Goal: Task Accomplishment & Management: Complete application form

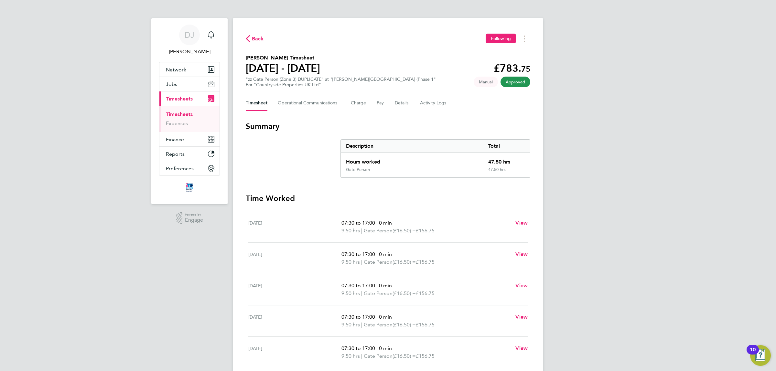
click at [251, 41] on button "Back" at bounding box center [255, 39] width 18 height 8
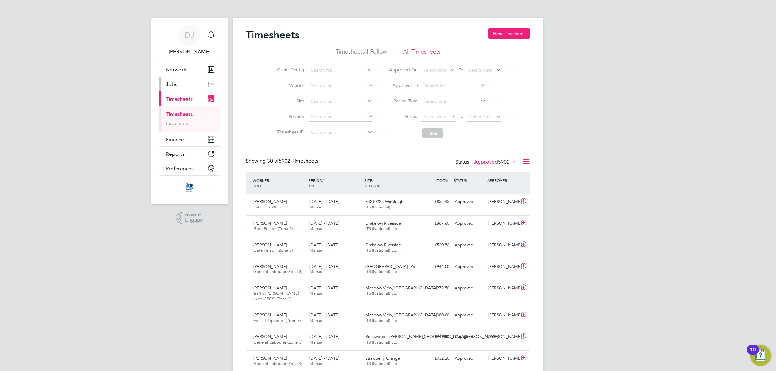
click at [178, 86] on button "Jobs" at bounding box center [189, 84] width 60 height 14
click at [178, 117] on link "Placements" at bounding box center [179, 118] width 27 height 6
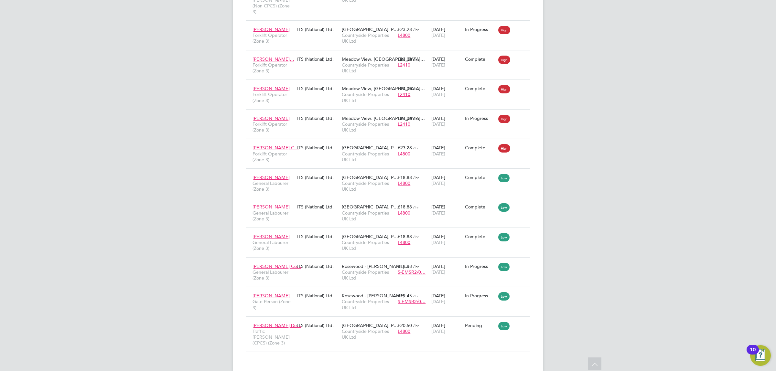
drag, startPoint x: 550, startPoint y: 204, endPoint x: 550, endPoint y: 222, distance: 18.1
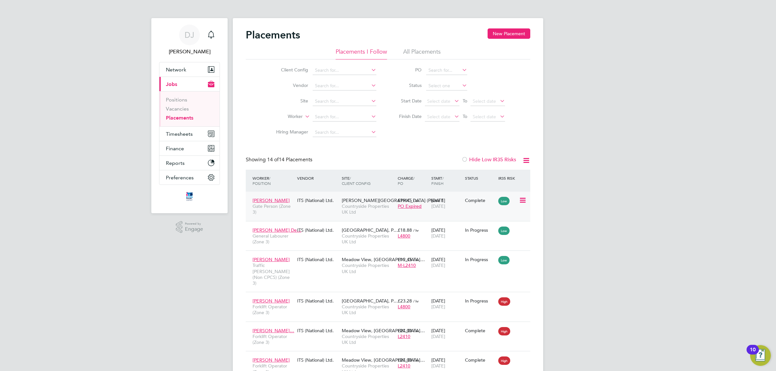
click at [520, 201] on icon at bounding box center [522, 201] width 6 height 8
click at [429, 211] on div "£19.45 / hr PO Expired" at bounding box center [413, 203] width 34 height 18
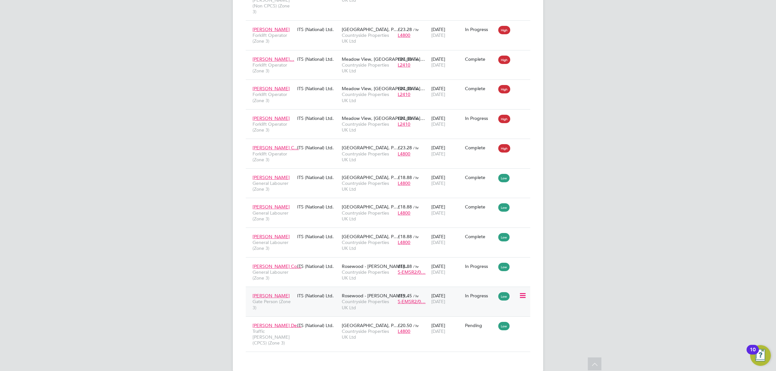
click at [445, 299] on span "[DATE]" at bounding box center [438, 302] width 14 height 6
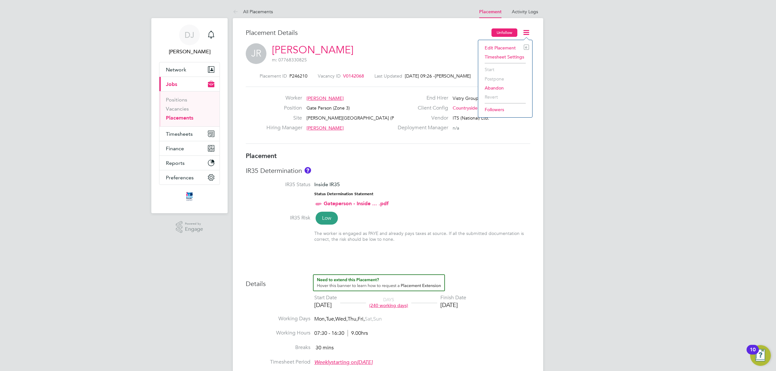
click at [500, 32] on button "Unfollow" at bounding box center [504, 32] width 26 height 8
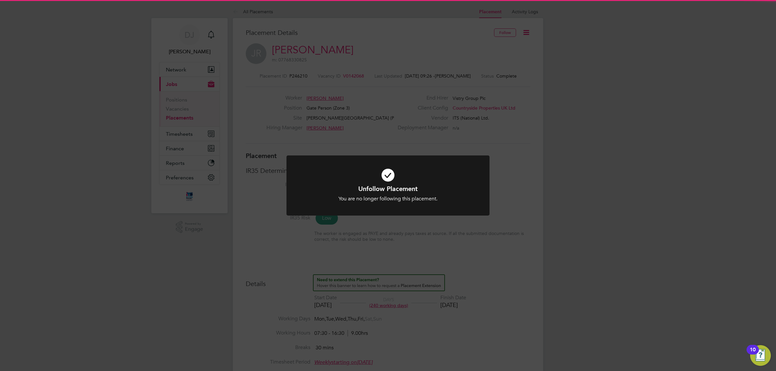
click at [580, 119] on div "Unfollow Placement You are no longer following this placement. Cancel Okay" at bounding box center [388, 185] width 776 height 371
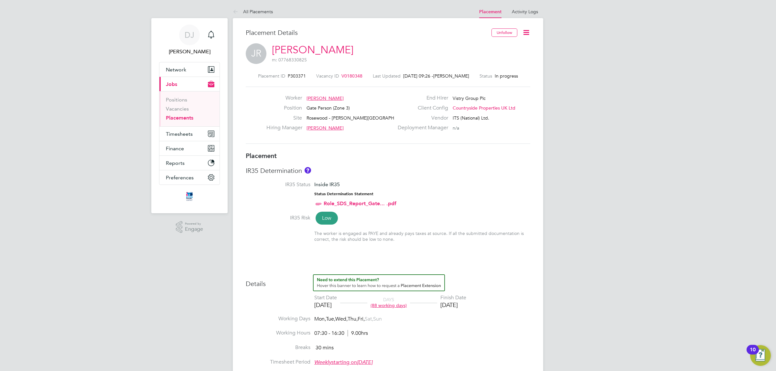
scroll to position [318, 0]
click at [526, 32] on icon at bounding box center [526, 32] width 8 height 8
click at [501, 48] on li "Edit Placement e" at bounding box center [505, 47] width 48 height 9
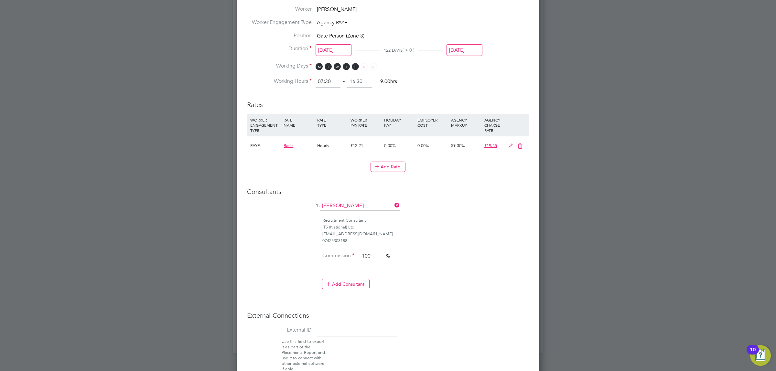
click at [507, 146] on icon at bounding box center [510, 146] width 8 height 5
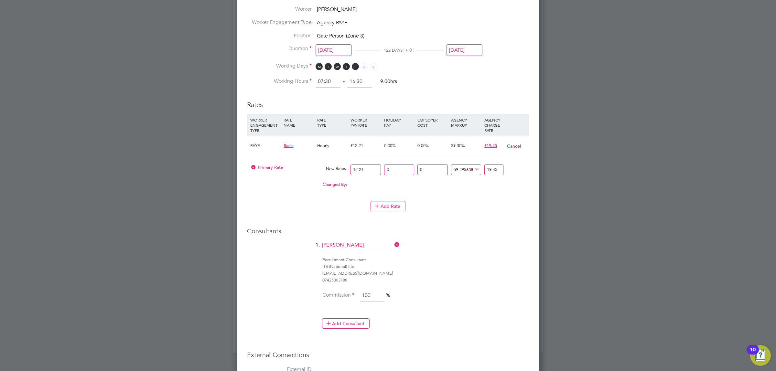
drag, startPoint x: 368, startPoint y: 168, endPoint x: 325, endPoint y: 169, distance: 43.0
click at [326, 169] on div "Primary Rate New Rates: 12.21 0 n/a 0 n/a 59.2956592956593 0 % 19.45" at bounding box center [388, 169] width 282 height 17
type input "1"
type input "1.592956592956593"
type input "12"
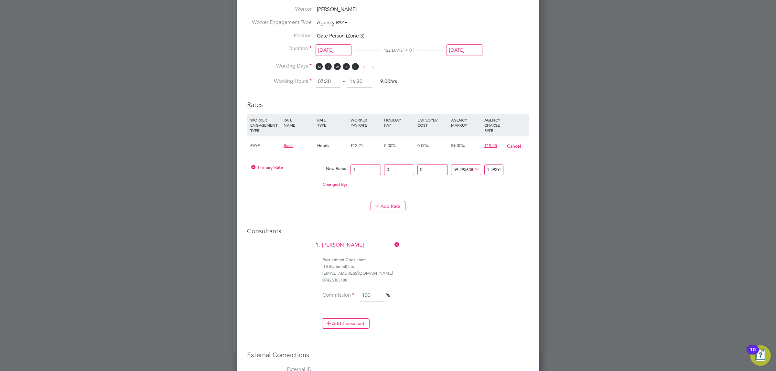
type input "19.115479115479115"
type input "12.6"
type input "20.07125307125307"
type input "12.60"
drag, startPoint x: 487, startPoint y: 171, endPoint x: 550, endPoint y: 176, distance: 62.9
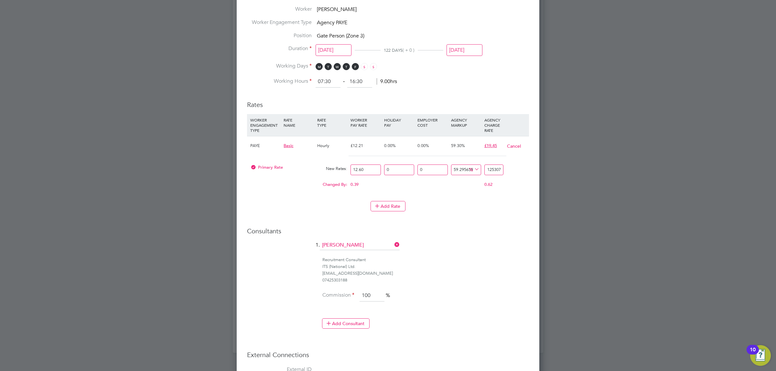
click at [543, 176] on div "All Placements Placement Activity Logs Placement Activity Logs All Placements P…" at bounding box center [388, 16] width 310 height 673
type input "-92.06349206349206"
type input "1"
type input "50.79365079365079"
type input "19"
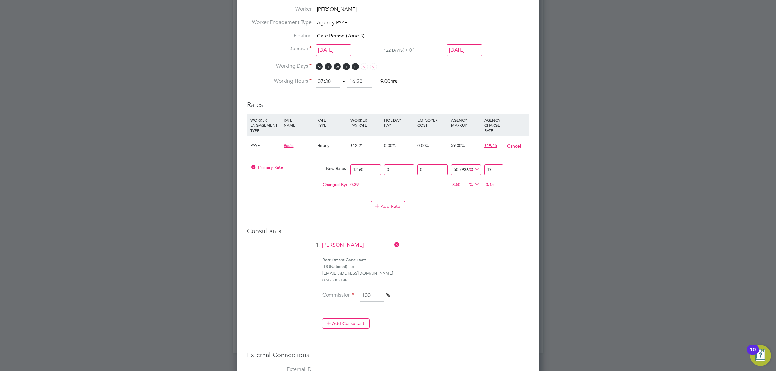
type input "53.96825396825397"
type input "19.4"
type input "54.36507936507937"
type input "19.45"
click at [498, 222] on li "Rates WORKER ENGAGEMENT TYPE RATE NAME RATE TYPE WORKER PAY RATE HOLIDAY PAY EM…" at bounding box center [388, 159] width 282 height 130
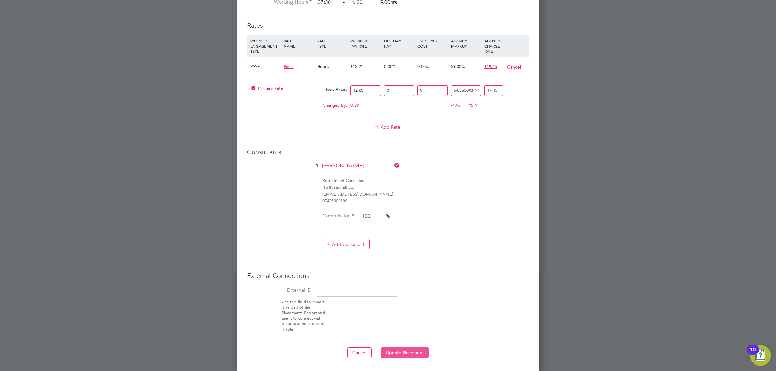
click at [395, 355] on button "Update Placement" at bounding box center [404, 352] width 48 height 10
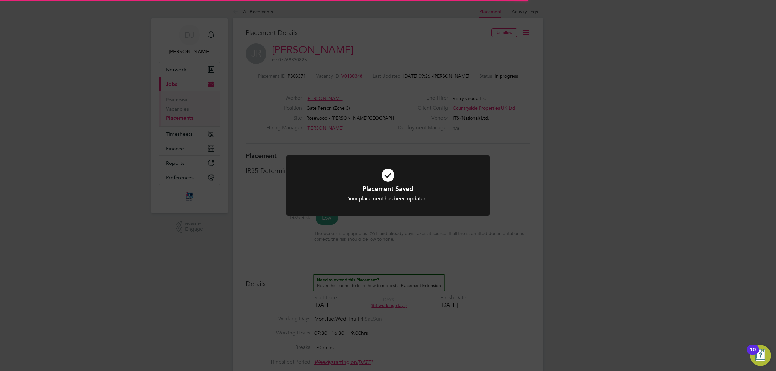
click at [511, 265] on div "Placement Saved Your placement has been updated. Cancel Okay" at bounding box center [388, 185] width 776 height 371
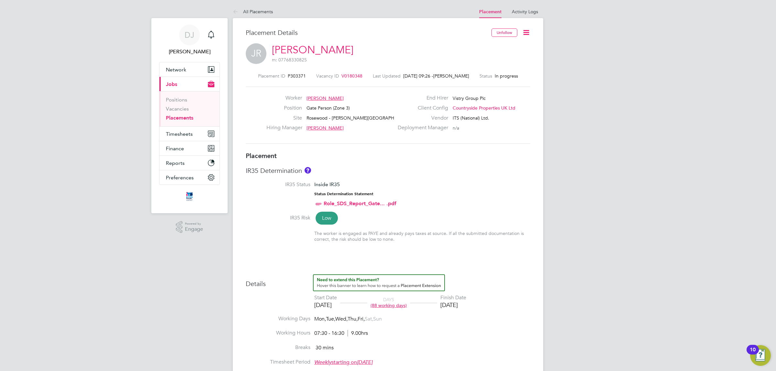
click at [177, 118] on link "Placements" at bounding box center [179, 118] width 27 height 6
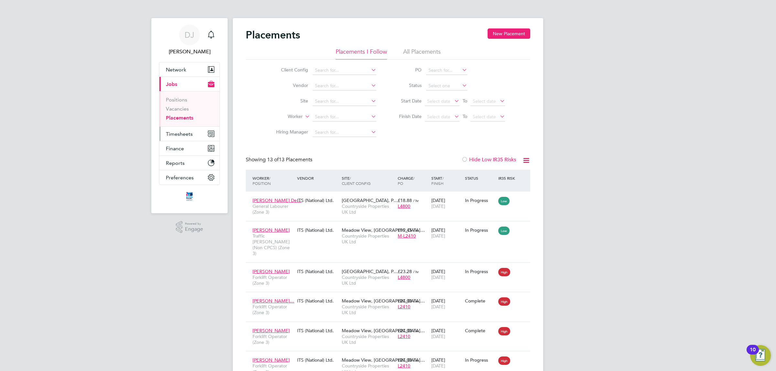
click at [186, 137] on span "Timesheets" at bounding box center [179, 134] width 27 height 6
click at [186, 114] on link "Timesheets" at bounding box center [179, 114] width 27 height 6
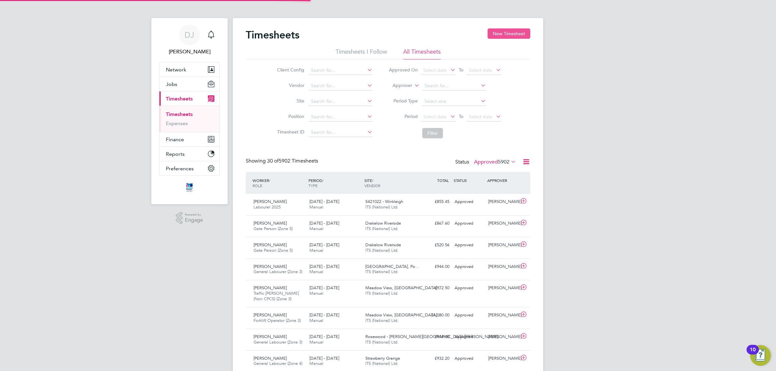
click at [511, 37] on button "New Timesheet" at bounding box center [508, 33] width 43 height 10
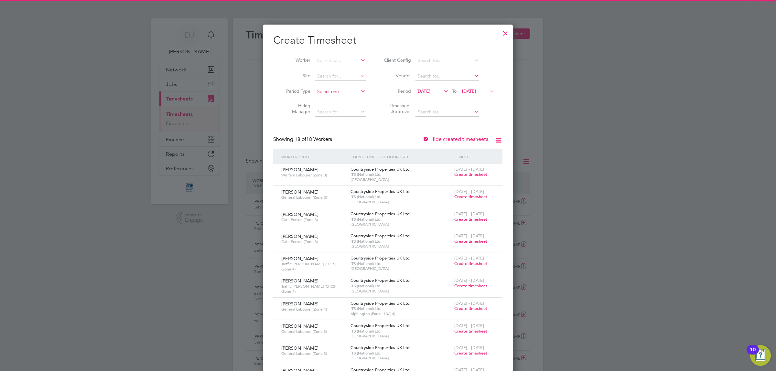
click at [339, 89] on input at bounding box center [340, 91] width 51 height 9
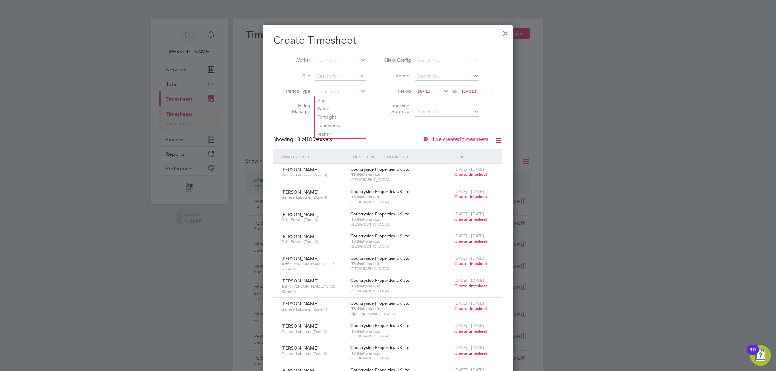
click at [332, 82] on li "Site" at bounding box center [323, 77] width 101 height 16
click at [332, 80] on input at bounding box center [340, 76] width 51 height 9
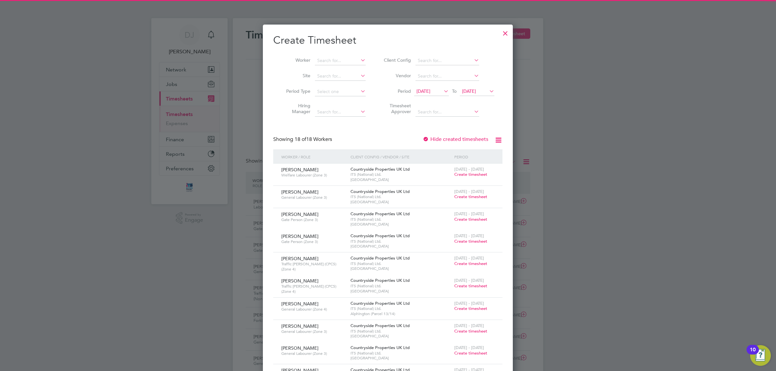
click at [293, 90] on label "Period Type" at bounding box center [295, 91] width 29 height 6
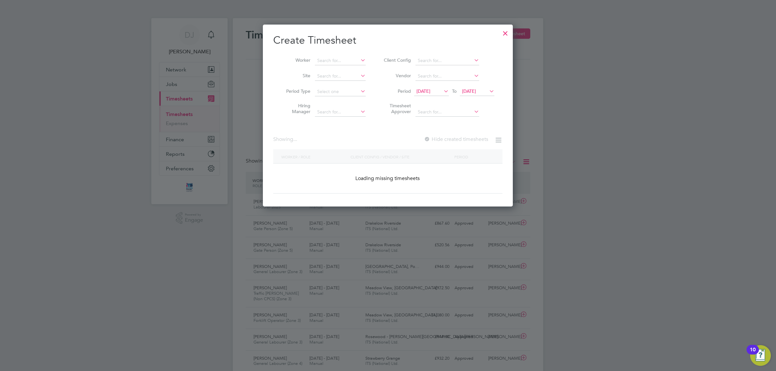
click at [417, 91] on span "12 Sep 2025" at bounding box center [423, 91] width 14 height 6
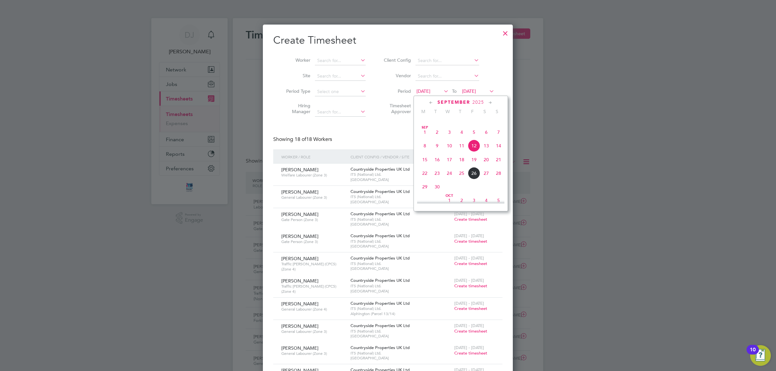
click at [423, 179] on span "22" at bounding box center [425, 173] width 12 height 12
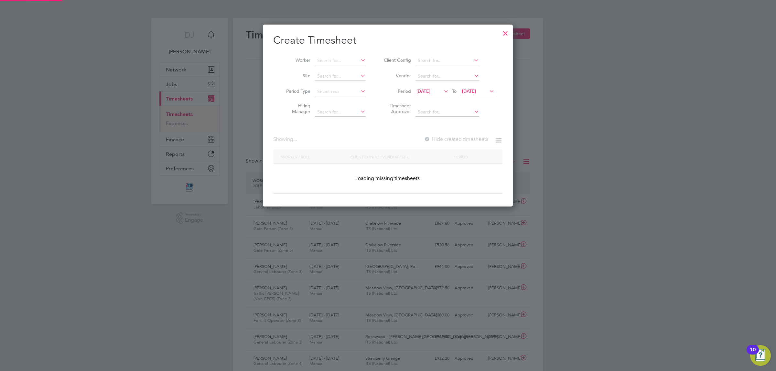
click at [488, 91] on icon at bounding box center [488, 91] width 0 height 9
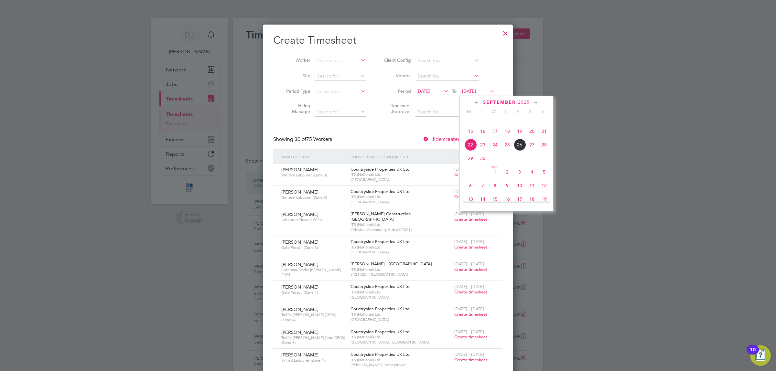
click at [521, 151] on span "26" at bounding box center [519, 145] width 12 height 12
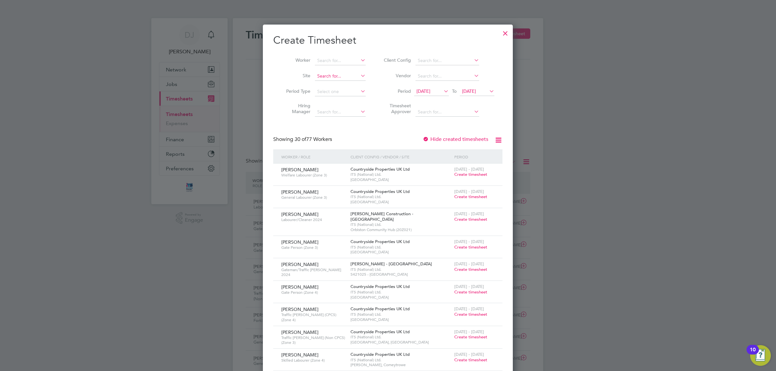
click at [332, 73] on input at bounding box center [340, 76] width 51 height 9
click at [338, 92] on li "Summer hill Gardens, Polegate" at bounding box center [373, 93] width 118 height 9
type input "Summerhill Gardens, Polegate"
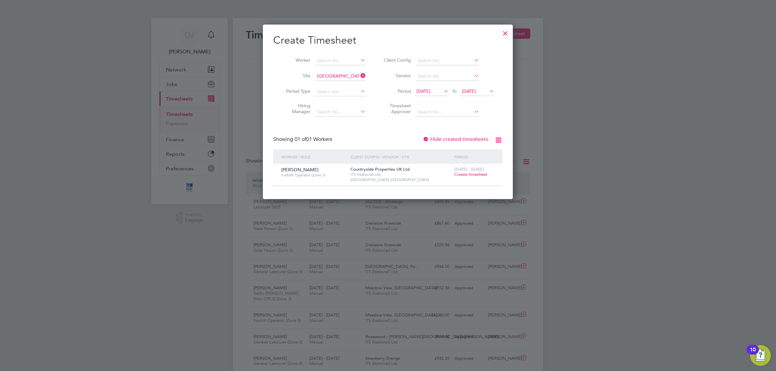
click at [467, 173] on span "Create timesheet" at bounding box center [470, 174] width 33 height 5
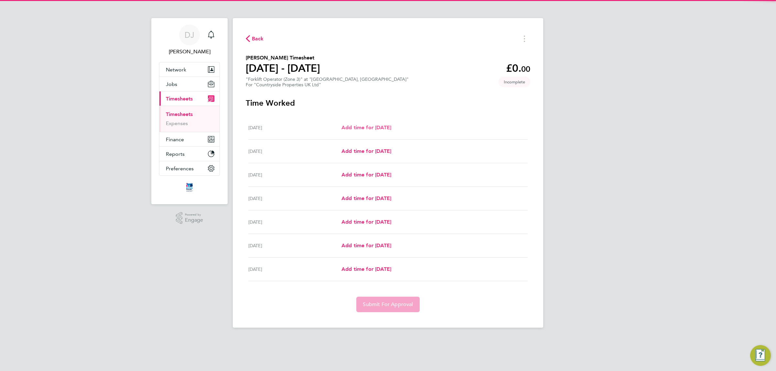
click at [383, 131] on link "Add time for Mon 22 Sep" at bounding box center [366, 128] width 50 height 8
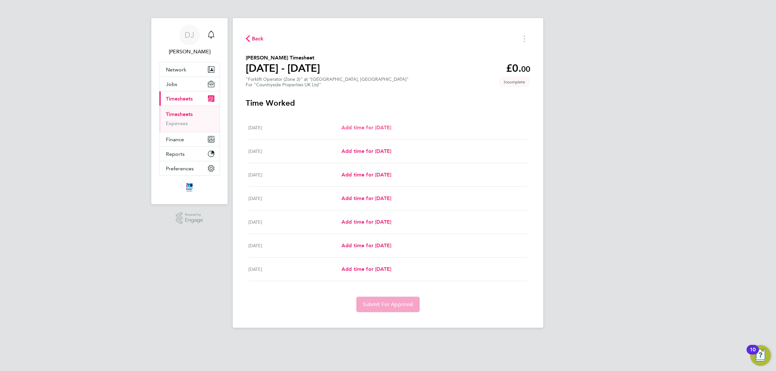
select select "30"
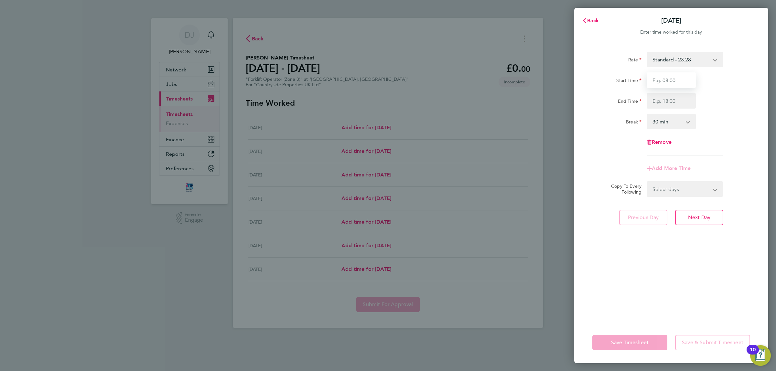
click at [662, 85] on input "Start Time" at bounding box center [670, 80] width 49 height 16
type input "07:30"
click at [666, 103] on input "End Time" at bounding box center [670, 101] width 49 height 16
type input "17:00"
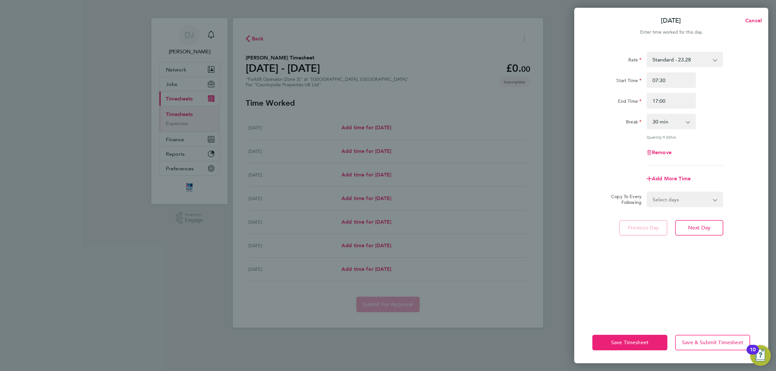
click at [729, 104] on div "End Time 17:00" at bounding box center [671, 101] width 163 height 16
click at [677, 123] on select "0 min 15 min 30 min 45 min 60 min 75 min 90 min" at bounding box center [667, 121] width 40 height 14
select select "0"
click at [647, 114] on select "0 min 15 min 30 min 45 min 60 min 75 min 90 min" at bounding box center [667, 121] width 40 height 14
click at [718, 125] on div "Break 0 min 15 min 30 min 45 min 60 min 75 min 90 min" at bounding box center [671, 122] width 163 height 16
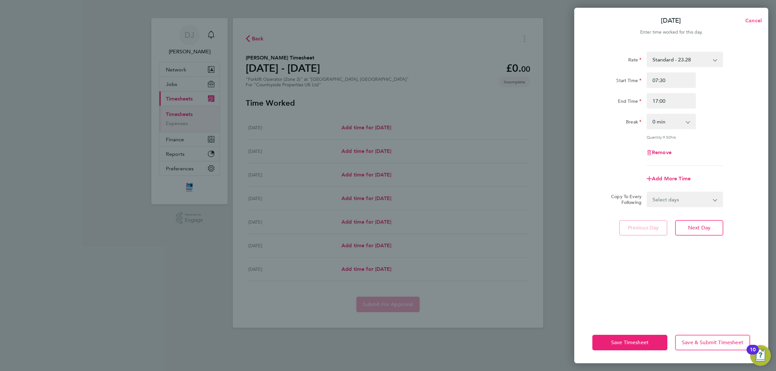
click at [752, 20] on span "Cancel" at bounding box center [752, 20] width 18 height 6
select select "30"
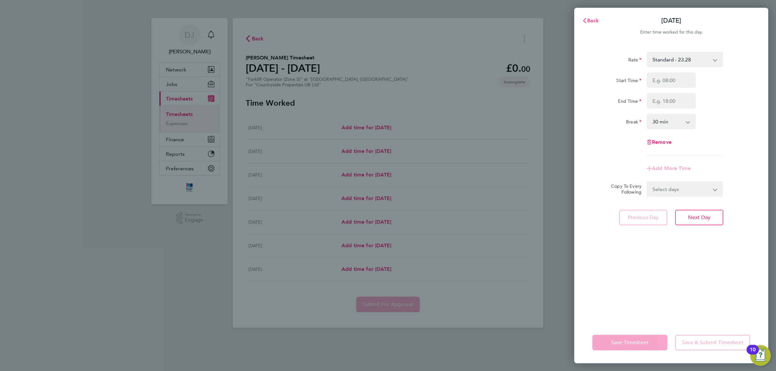
click at [592, 16] on button "Back" at bounding box center [590, 20] width 30 height 13
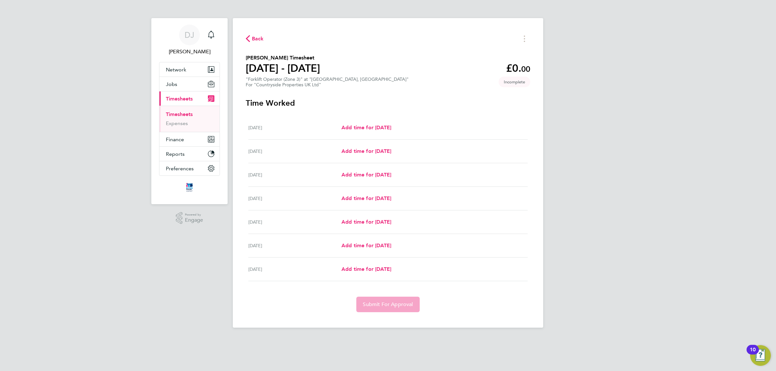
click at [361, 123] on div "Mon 22 Sep Add time for Mon 22 Sep Add time for Mon 22 Sep" at bounding box center [387, 128] width 279 height 24
click at [362, 128] on span "Add time for Mon 22 Sep" at bounding box center [366, 127] width 50 height 6
select select "30"
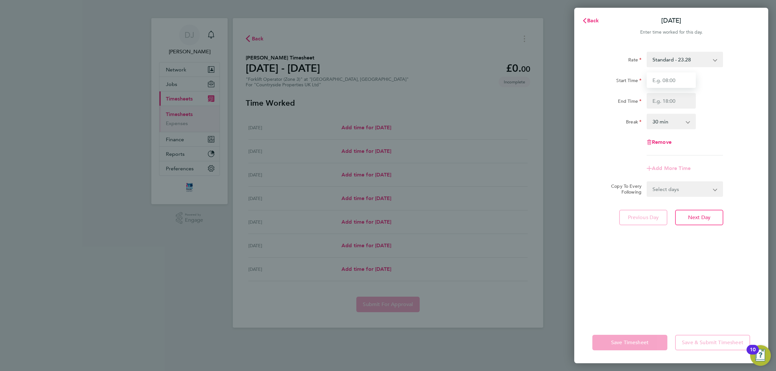
click at [664, 82] on input "Start Time" at bounding box center [670, 80] width 49 height 16
type input "07:30"
click at [661, 105] on input "End Time" at bounding box center [670, 101] width 49 height 16
type input "17:00"
click at [673, 125] on select "0 min 15 min 30 min 45 min 60 min 75 min 90 min" at bounding box center [667, 121] width 40 height 14
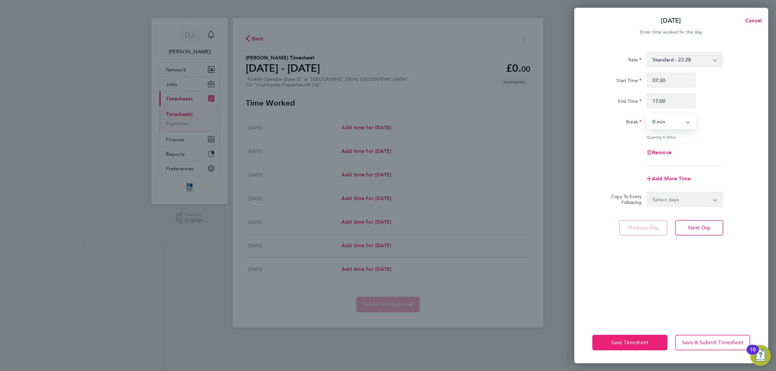
click at [647, 114] on select "0 min 15 min 30 min 45 min 60 min 75 min 90 min" at bounding box center [667, 121] width 40 height 14
click at [669, 120] on select "0 min 15 min 30 min 45 min 60 min 75 min 90 min" at bounding box center [667, 121] width 40 height 14
select select "30"
click at [647, 114] on select "0 min 15 min 30 min 45 min 60 min 75 min 90 min" at bounding box center [667, 121] width 40 height 14
click at [691, 193] on select "Select days Day Weekday (Mon-Fri) Weekend (Sat-Sun) Tuesday Wednesday Thursday …" at bounding box center [681, 199] width 68 height 14
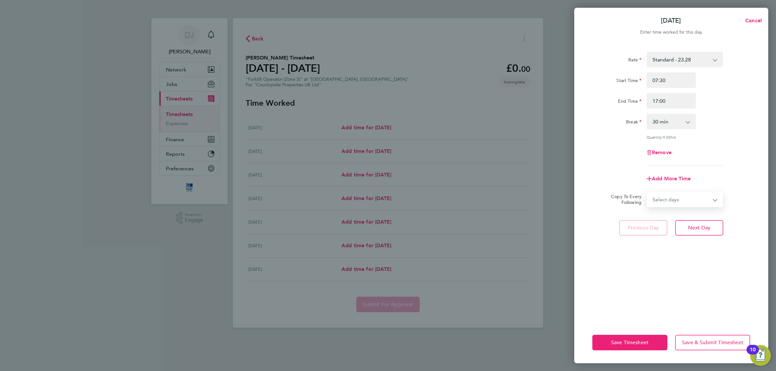
select select "WEEKDAY"
click at [647, 192] on select "Select days Day Weekday (Mon-Fri) Weekend (Sat-Sun) Tuesday Wednesday Thursday …" at bounding box center [681, 199] width 68 height 14
select select "2025-09-28"
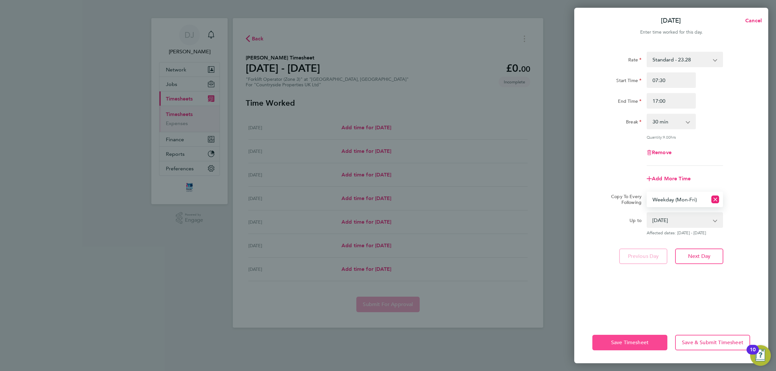
click at [625, 342] on span "Save Timesheet" at bounding box center [629, 342] width 37 height 6
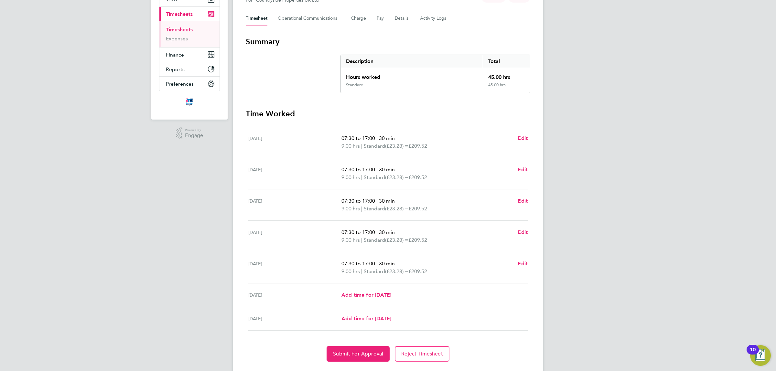
scroll to position [102, 0]
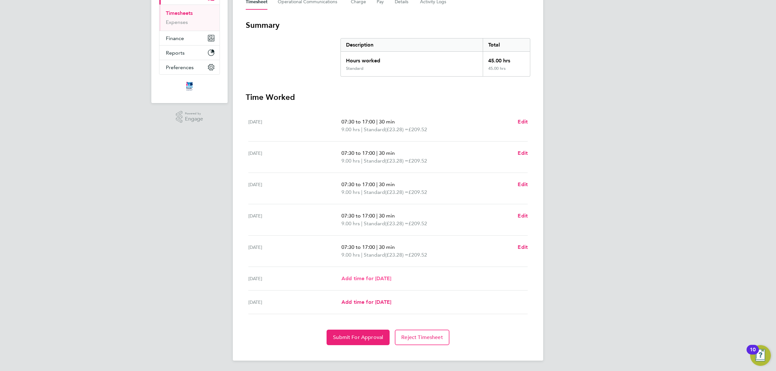
click at [378, 279] on span "Add time for Sat 27 Sep" at bounding box center [366, 278] width 50 height 6
select select "30"
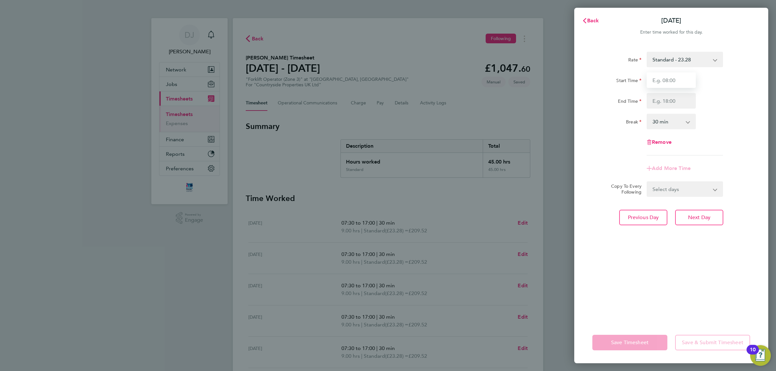
click at [671, 80] on input "Start Time" at bounding box center [670, 80] width 49 height 16
type input "07:30"
click at [675, 102] on input "End Time" at bounding box center [670, 101] width 49 height 16
type input "14:00"
click at [735, 155] on div "Rate Standard - 23.28 Start Time 07:30 End Time 14:00 Break 0 min 15 min 30 min…" at bounding box center [671, 104] width 158 height 104
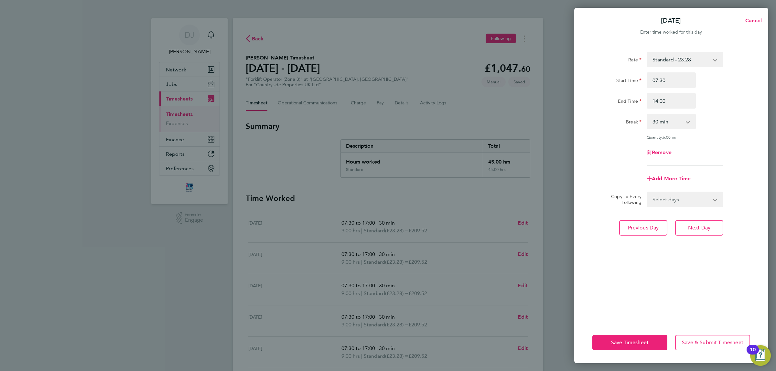
click at [677, 197] on select "Select days Sunday" at bounding box center [681, 199] width 68 height 14
click at [664, 267] on div "Rate Standard - 23.28 Start Time 07:30 End Time 14:00 Break 0 min 15 min 30 min…" at bounding box center [671, 183] width 194 height 278
click at [601, 341] on button "Save Timesheet" at bounding box center [629, 343] width 75 height 16
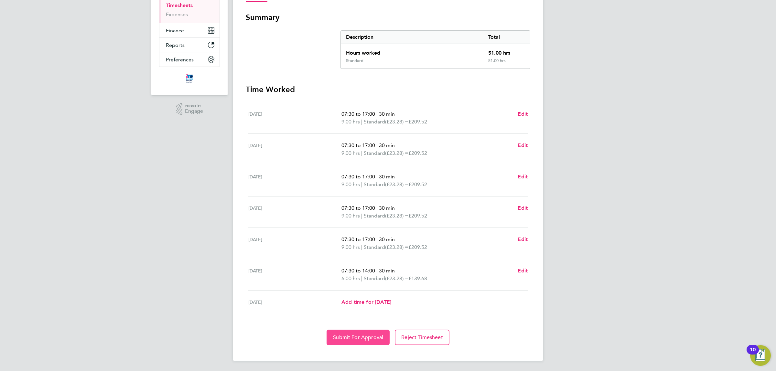
click at [362, 334] on button "Submit For Approval" at bounding box center [357, 338] width 63 height 16
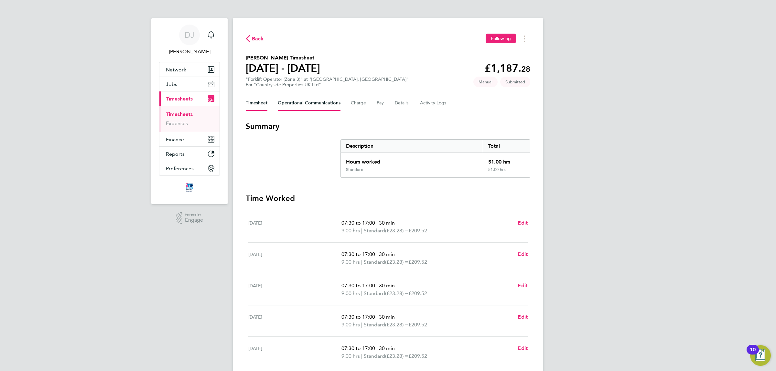
click at [303, 106] on Communications-tab "Operational Communications" at bounding box center [309, 103] width 63 height 16
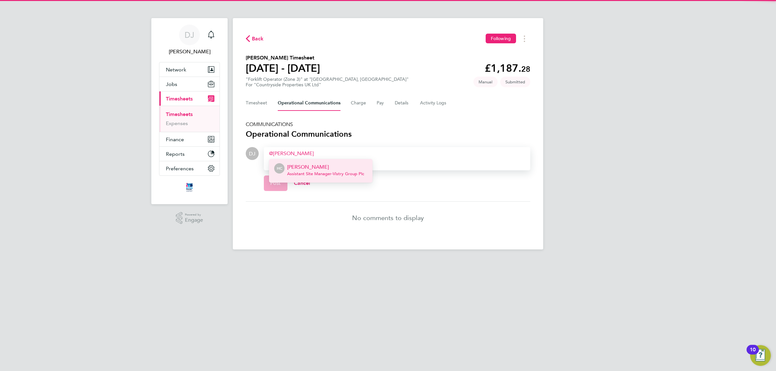
click at [306, 172] on span "Assistant Site Manager - Vistry Group Plc" at bounding box center [325, 173] width 77 height 5
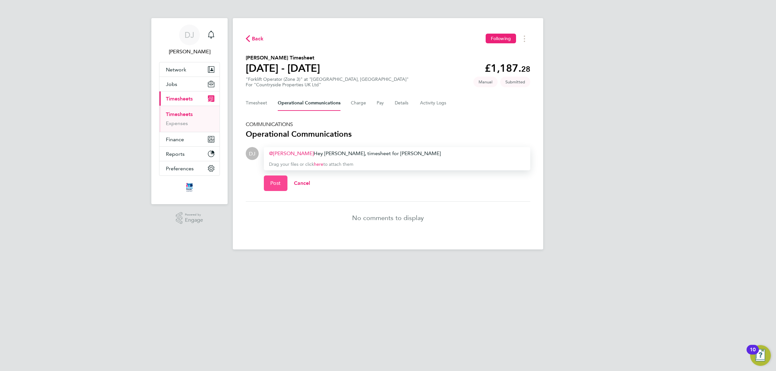
click at [268, 180] on button "Post" at bounding box center [276, 184] width 24 height 16
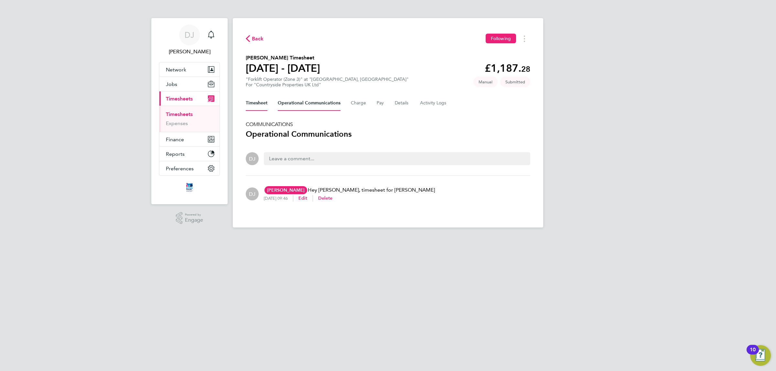
click at [260, 109] on button "Timesheet" at bounding box center [257, 103] width 22 height 16
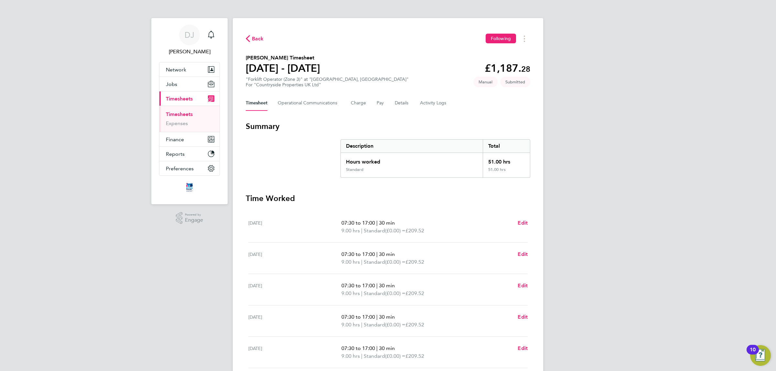
click at [246, 41] on icon "button" at bounding box center [248, 38] width 4 height 7
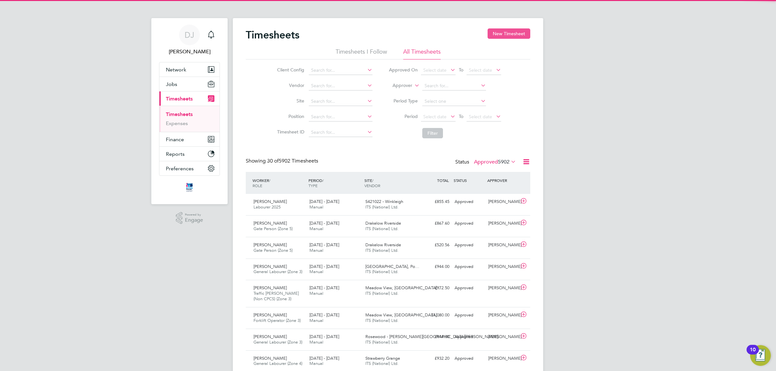
scroll to position [16, 56]
click at [495, 38] on button "New Timesheet" at bounding box center [508, 33] width 43 height 10
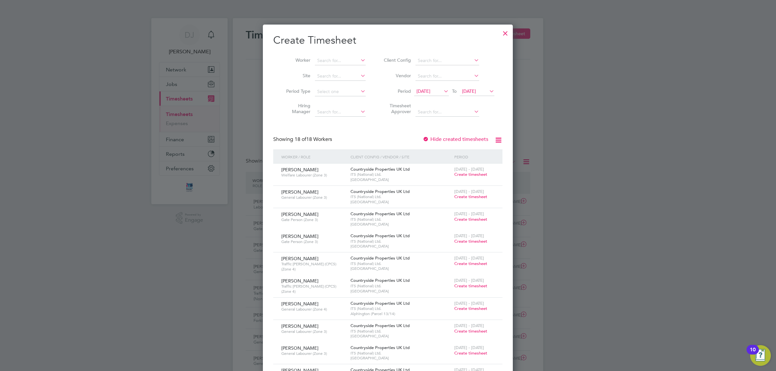
click at [428, 89] on span "12 Sep 2025" at bounding box center [423, 91] width 14 height 6
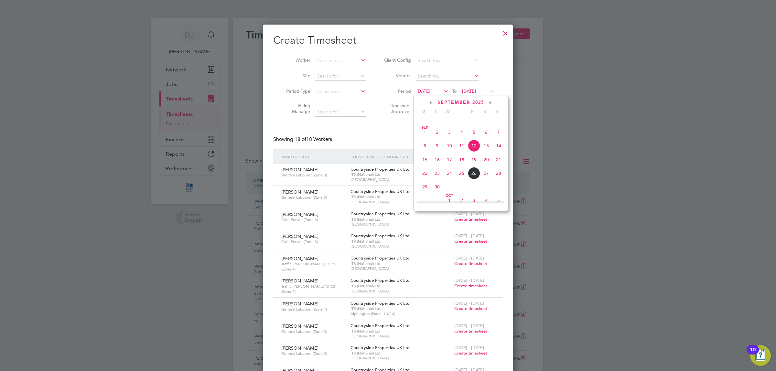
click at [426, 166] on span "15" at bounding box center [425, 160] width 12 height 12
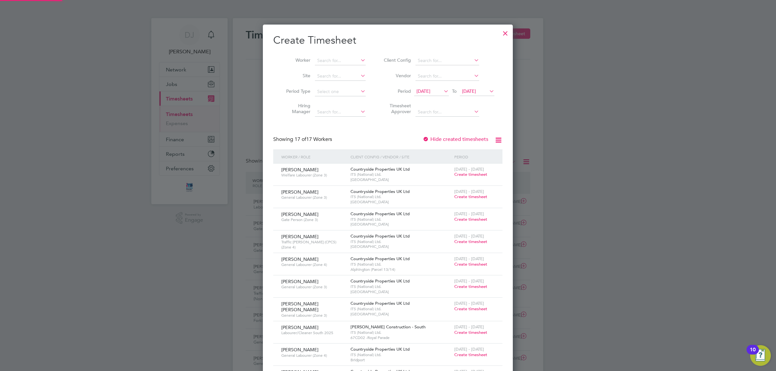
click at [488, 90] on icon at bounding box center [488, 91] width 0 height 9
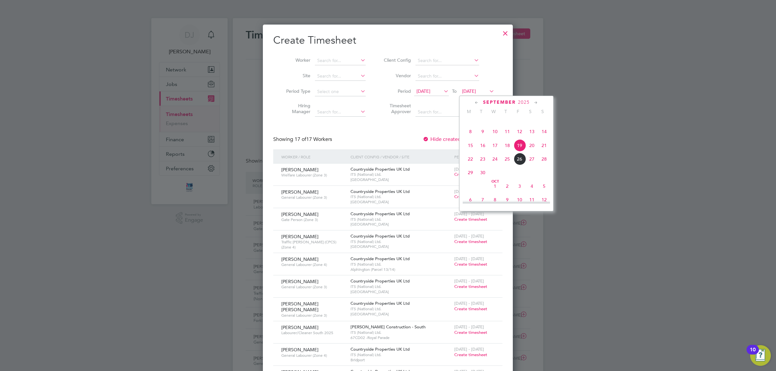
click at [516, 152] on span "19" at bounding box center [519, 145] width 12 height 12
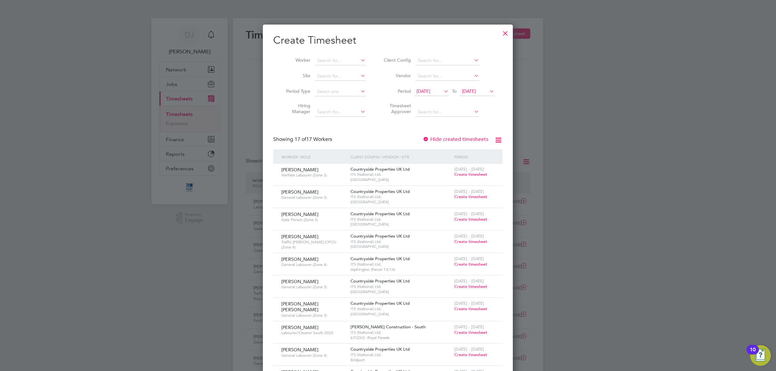
click at [427, 92] on span "15 Sep 2025" at bounding box center [423, 91] width 14 height 6
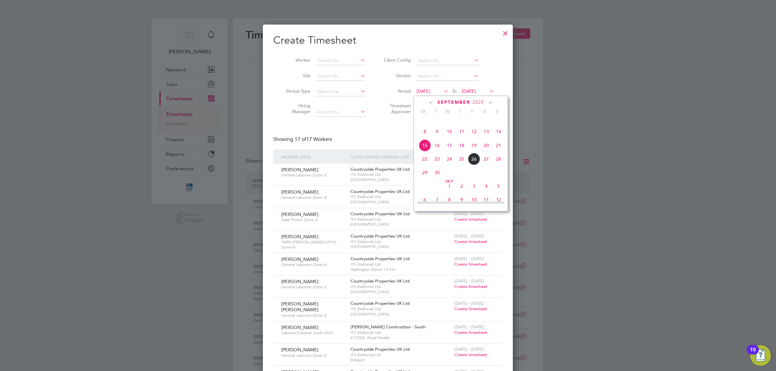
click at [421, 165] on span "22" at bounding box center [425, 159] width 12 height 12
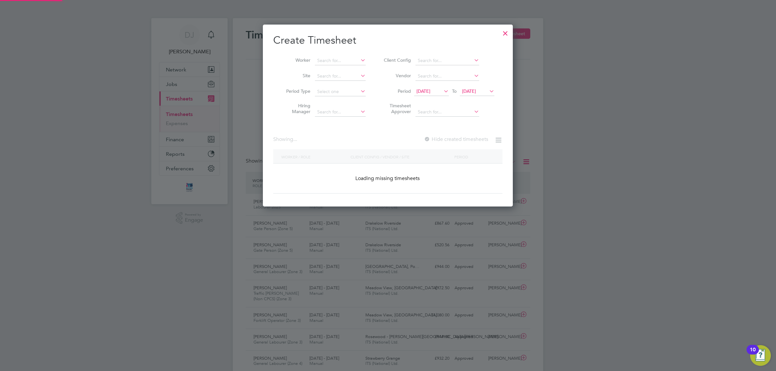
click at [476, 92] on span "22 Sep 2025" at bounding box center [469, 91] width 14 height 6
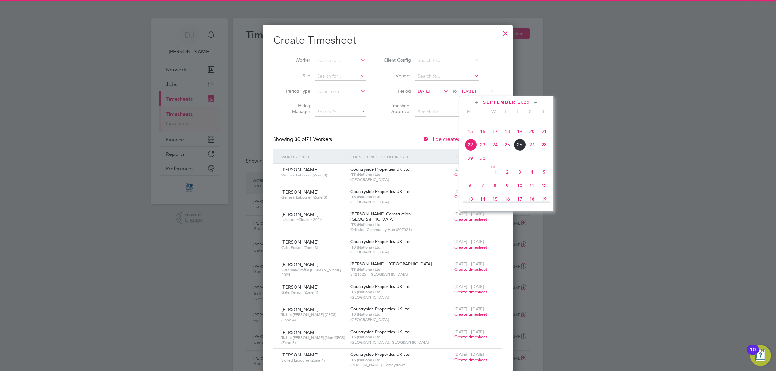
click at [519, 151] on span "26" at bounding box center [519, 145] width 12 height 12
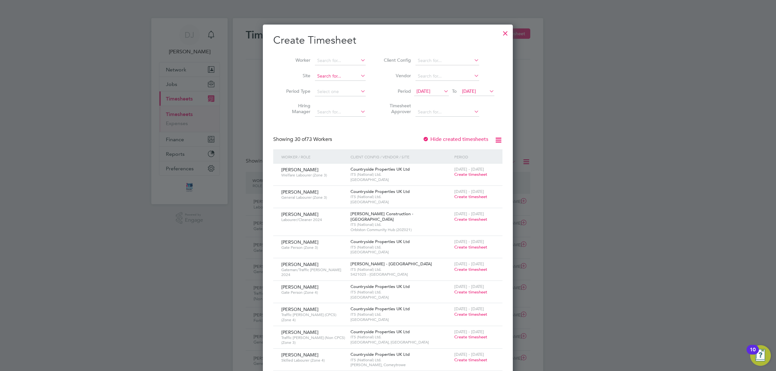
click at [325, 76] on input at bounding box center [340, 76] width 51 height 9
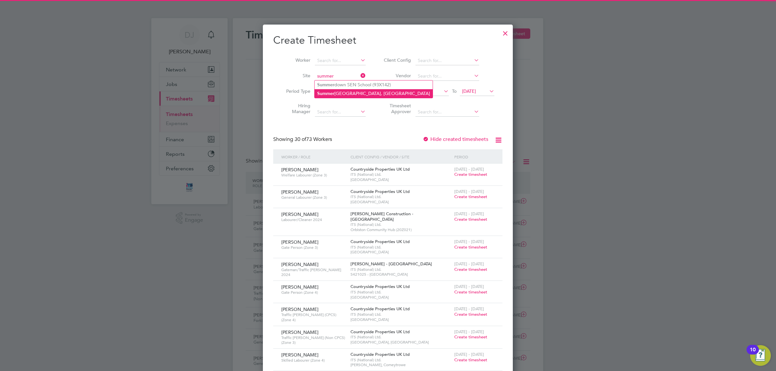
click at [343, 94] on li "Summer hill Gardens, Polegate" at bounding box center [373, 93] width 118 height 9
type input "Summerhill Gardens, Polegate"
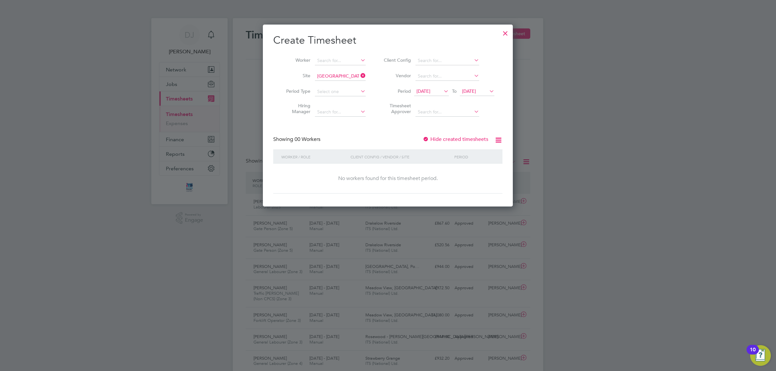
click at [502, 35] on div at bounding box center [505, 32] width 12 height 12
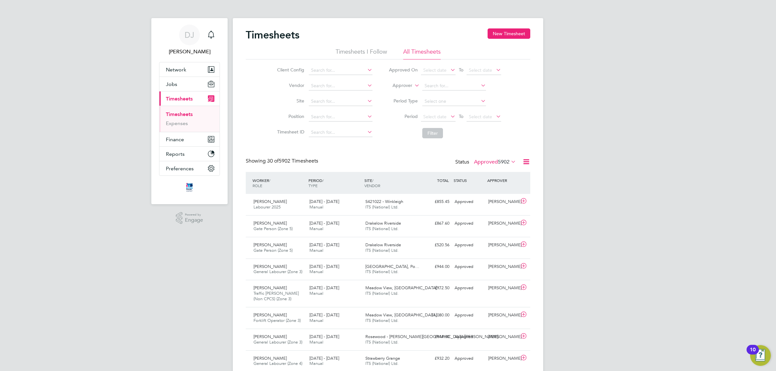
type input "e"
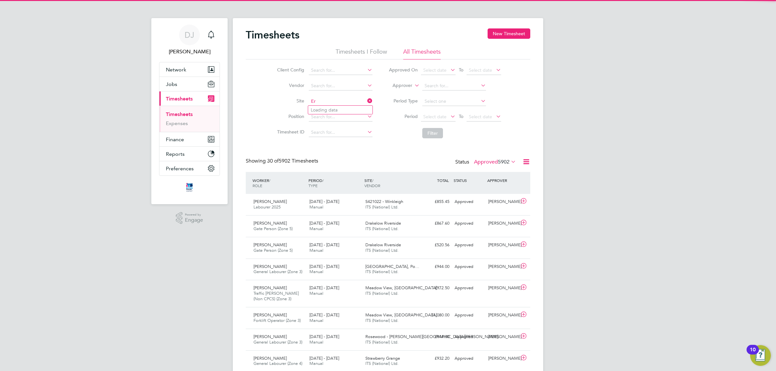
type input "E"
click at [330, 107] on b "Summerhill" at bounding box center [323, 109] width 24 height 5
type input "Summerhill Gardens, Polegate"
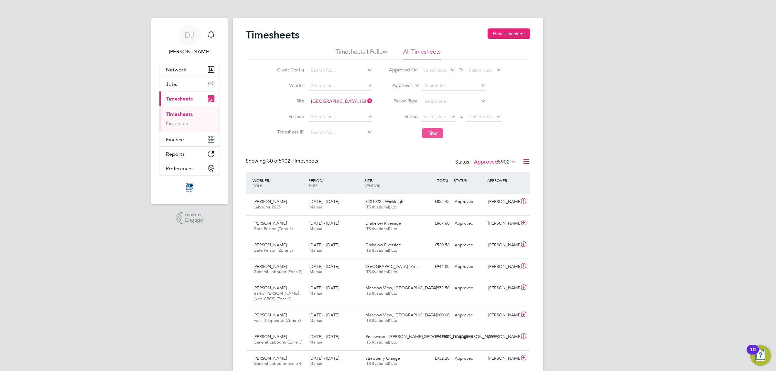
click at [424, 134] on button "Filter" at bounding box center [432, 133] width 21 height 10
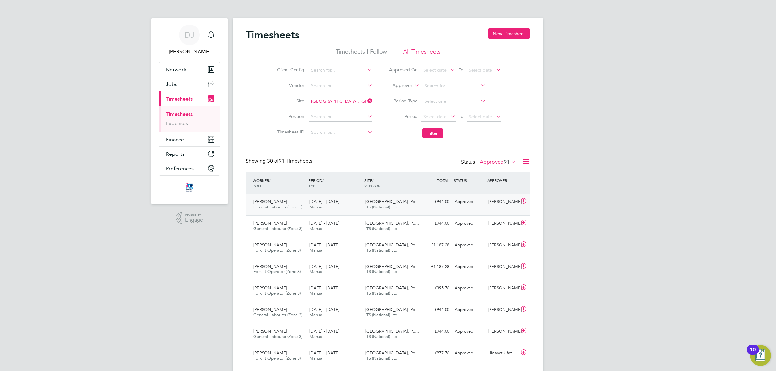
click at [360, 207] on div "15 - 21 Sep 2025 Manual" at bounding box center [335, 205] width 56 height 16
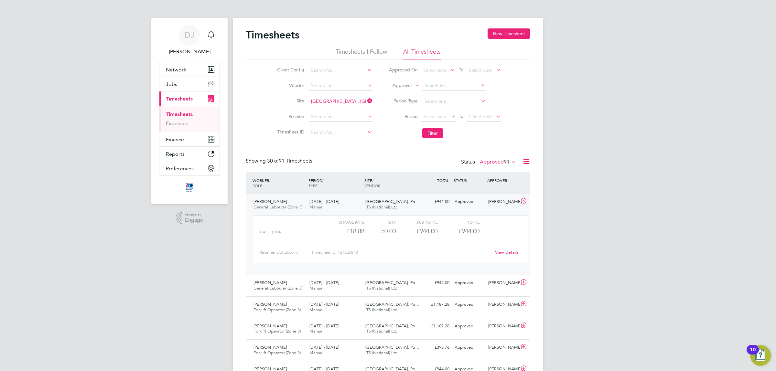
click at [356, 211] on div "15 - 21 Sep 2025 Manual" at bounding box center [335, 205] width 56 height 16
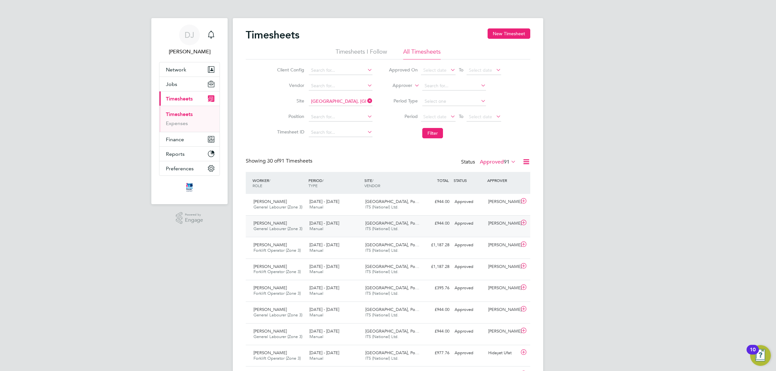
click at [356, 235] on div "Enrico Zagnoli De Souza General Labourer (Zone 3) 22 - 28 Sep 2025 22 - 28 Sep …" at bounding box center [388, 226] width 284 height 22
